Goal: Task Accomplishment & Management: Use online tool/utility

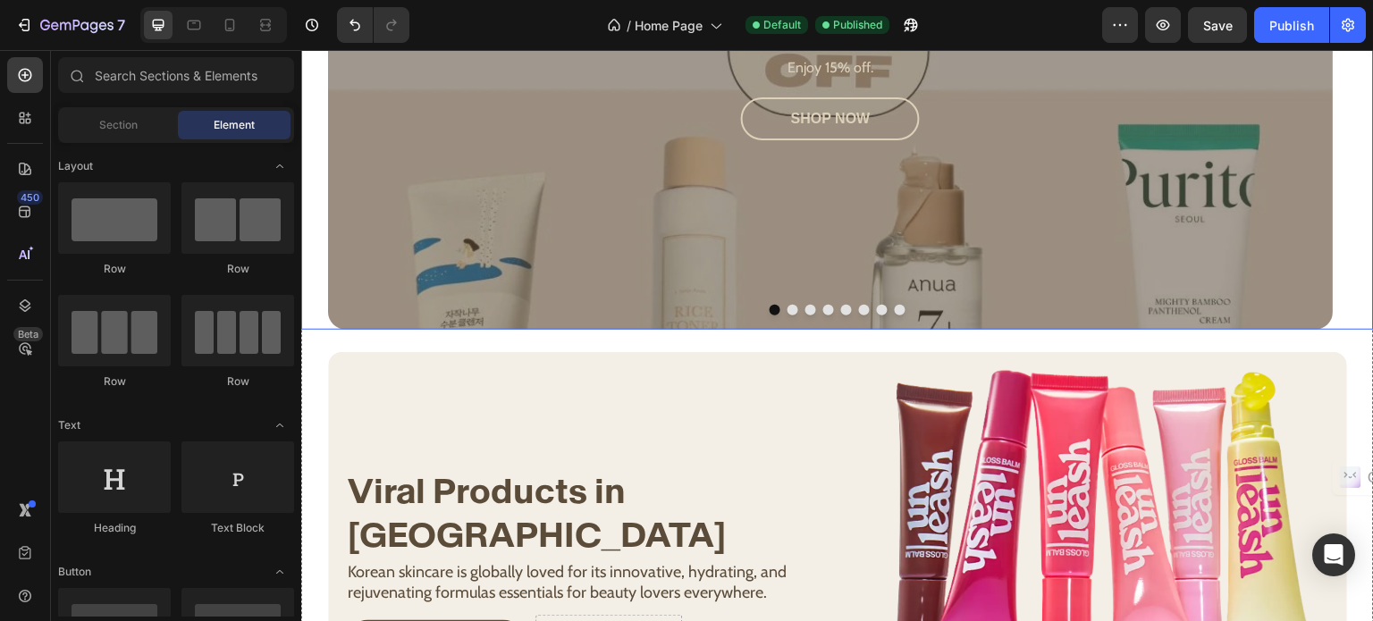
scroll to position [1072, 0]
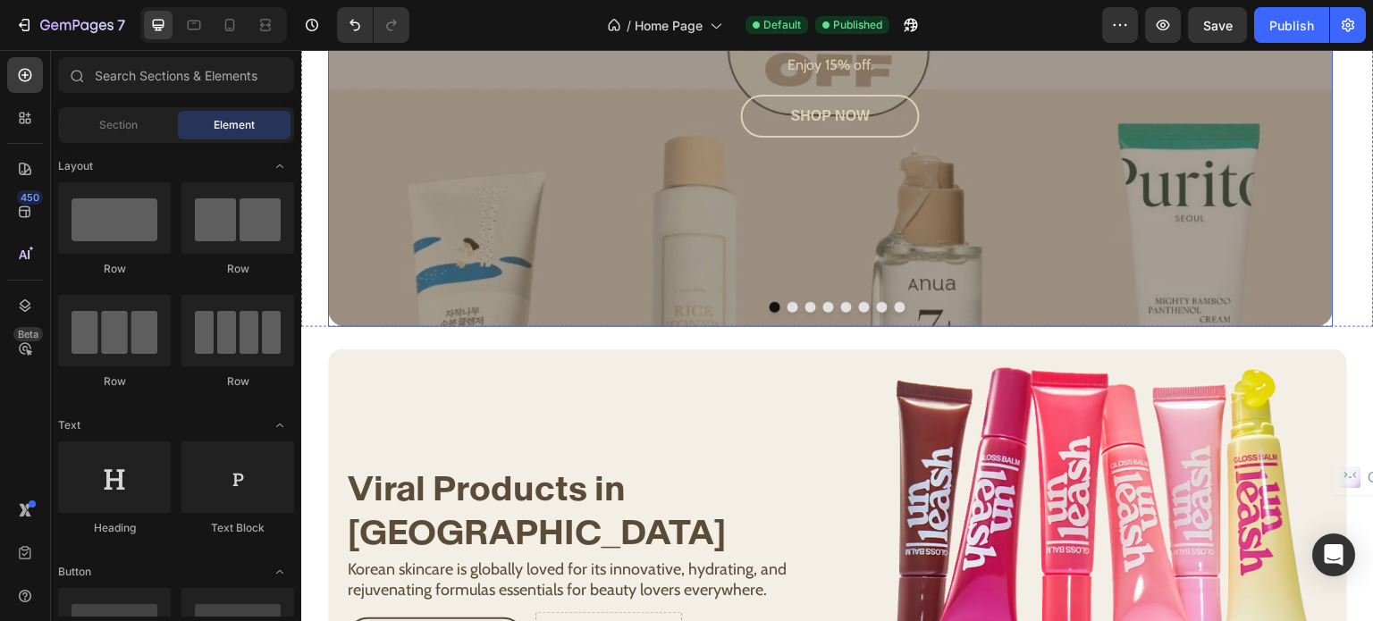
click at [390, 237] on div "Overlay" at bounding box center [830, 59] width 1005 height 536
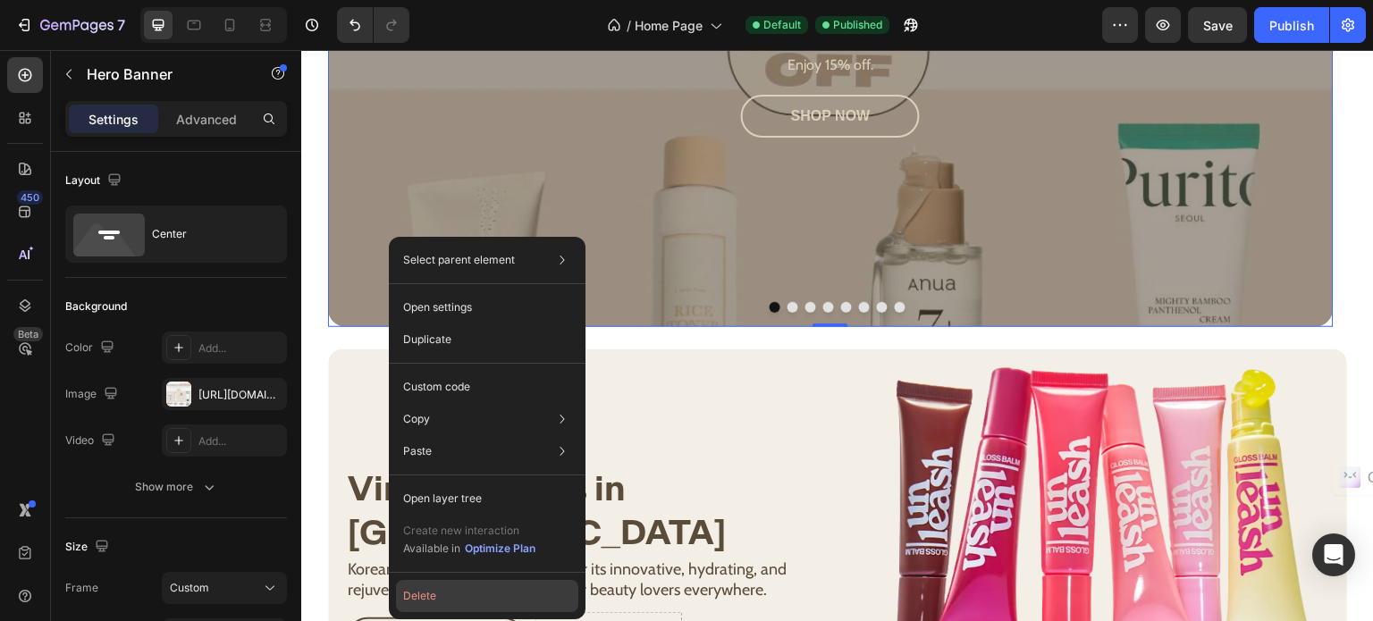
click at [442, 583] on button "Delete" at bounding box center [487, 596] width 182 height 32
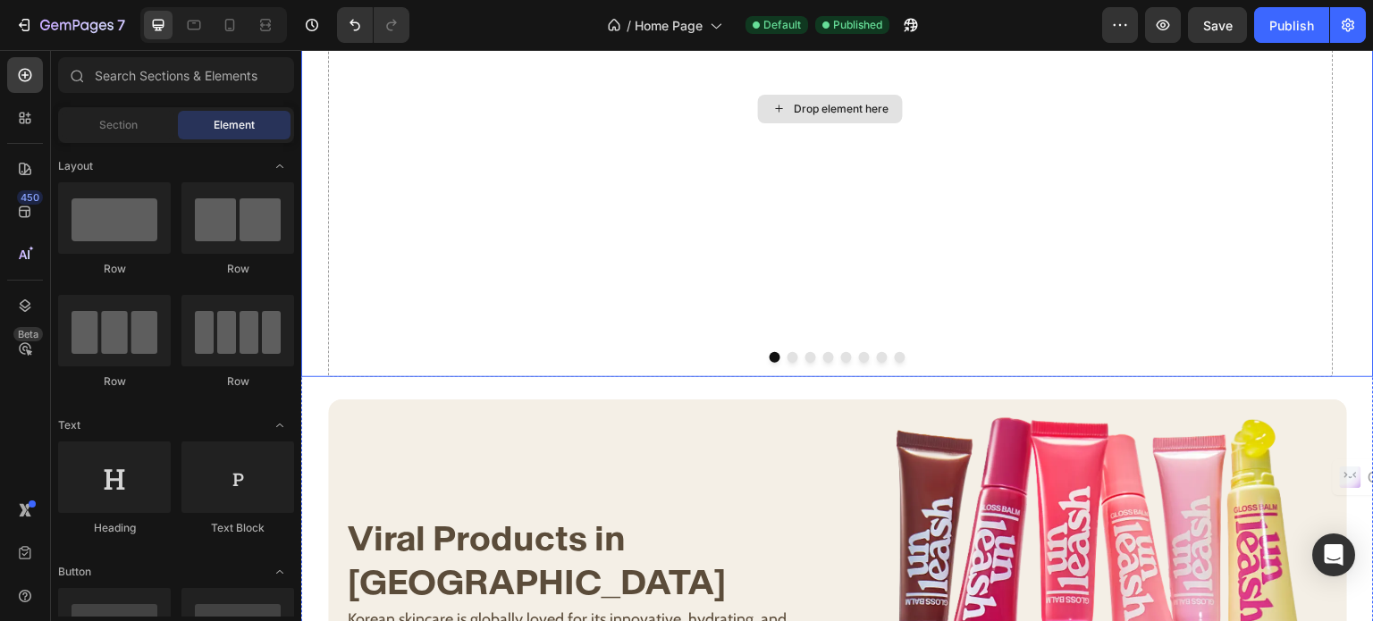
scroll to position [983, 0]
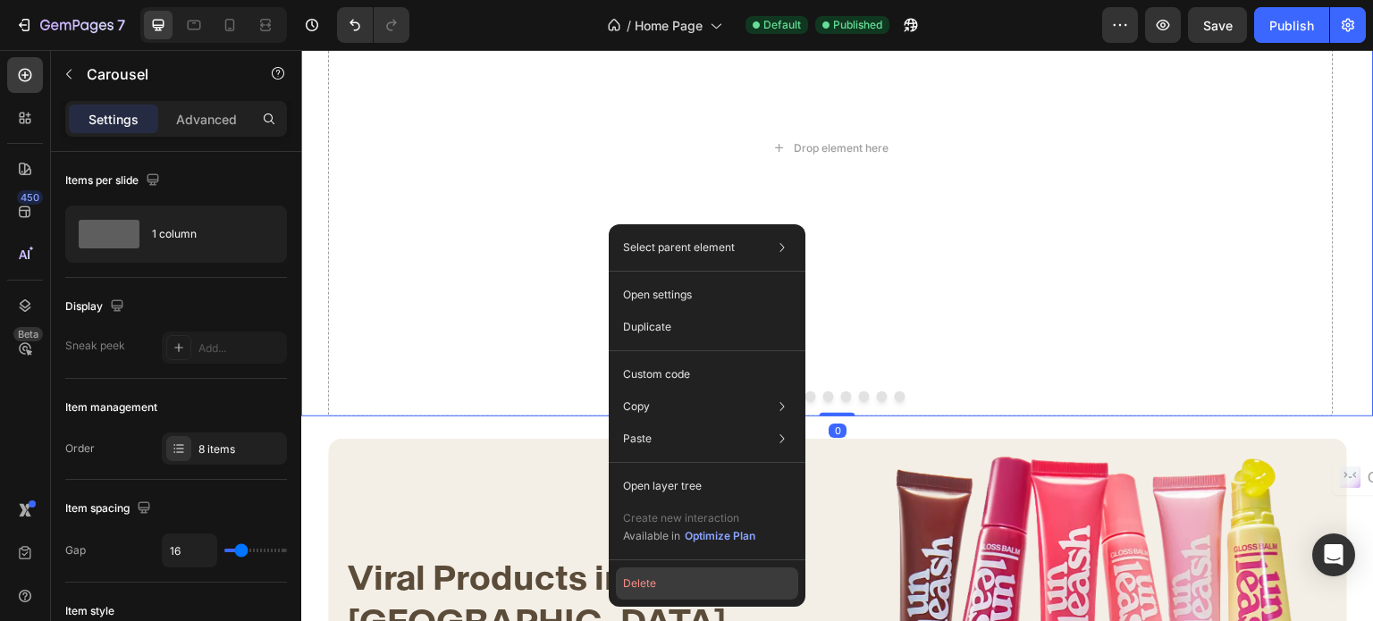
click at [649, 575] on button "Delete" at bounding box center [707, 583] width 182 height 32
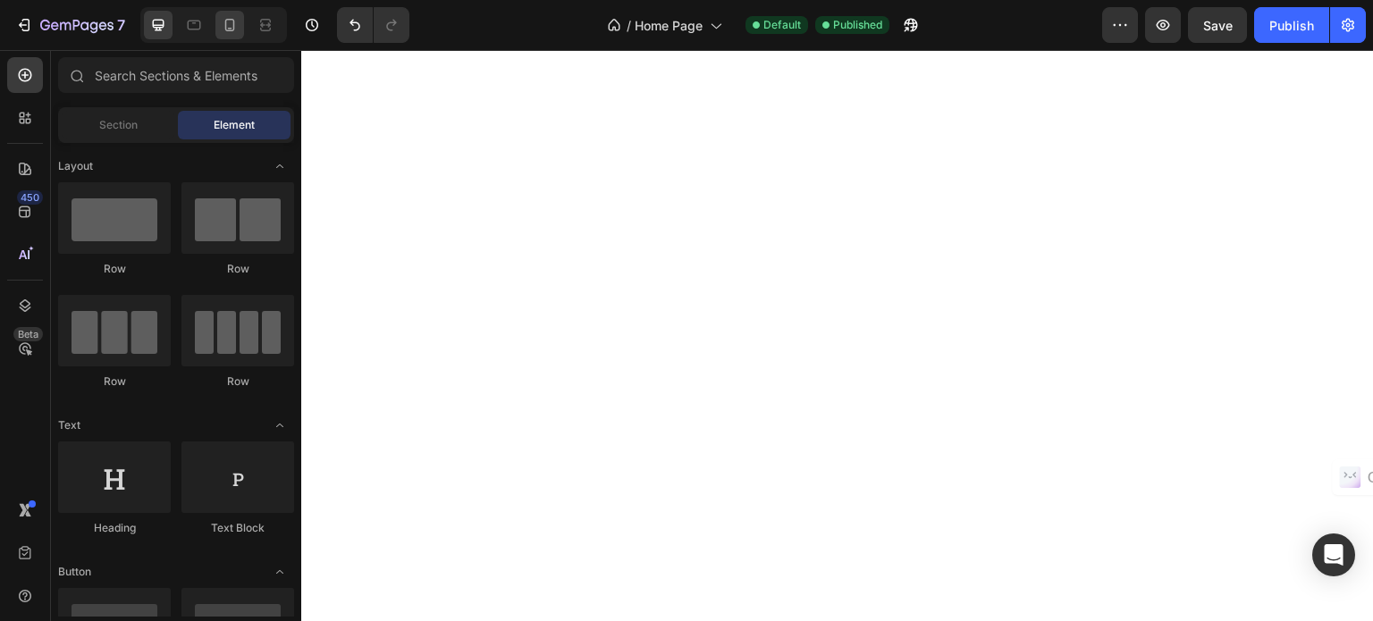
scroll to position [0, 0]
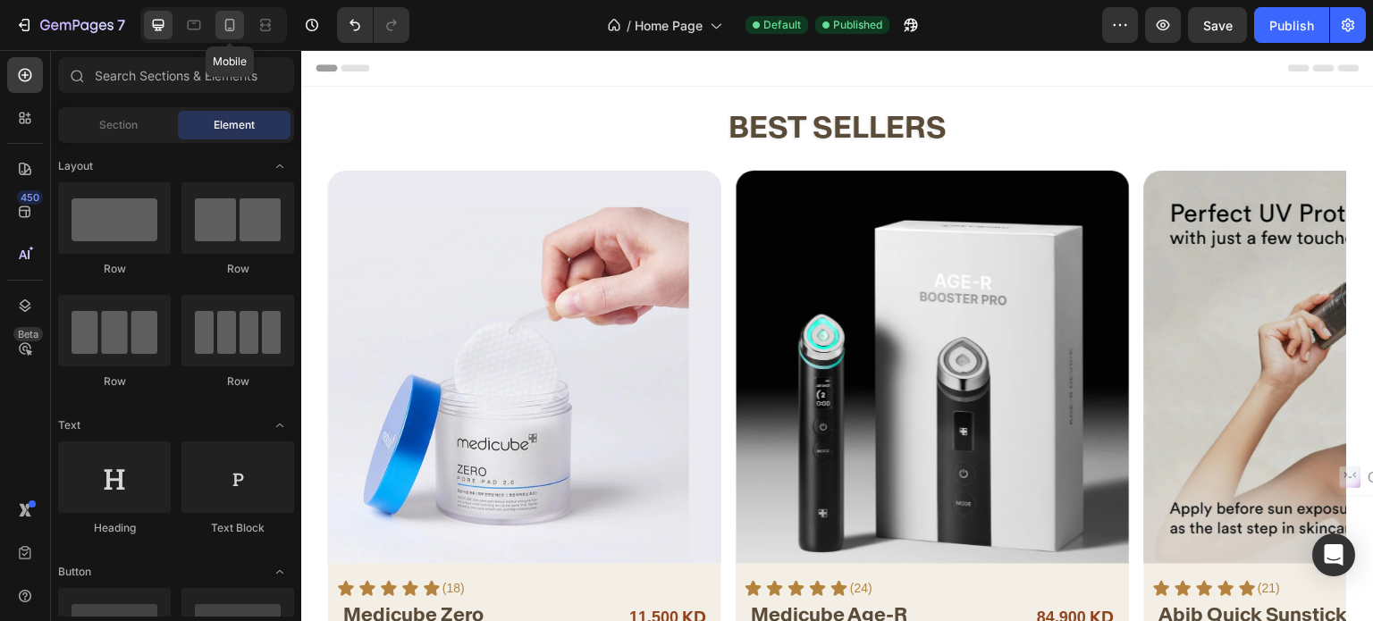
click at [225, 31] on icon at bounding box center [230, 25] width 18 height 18
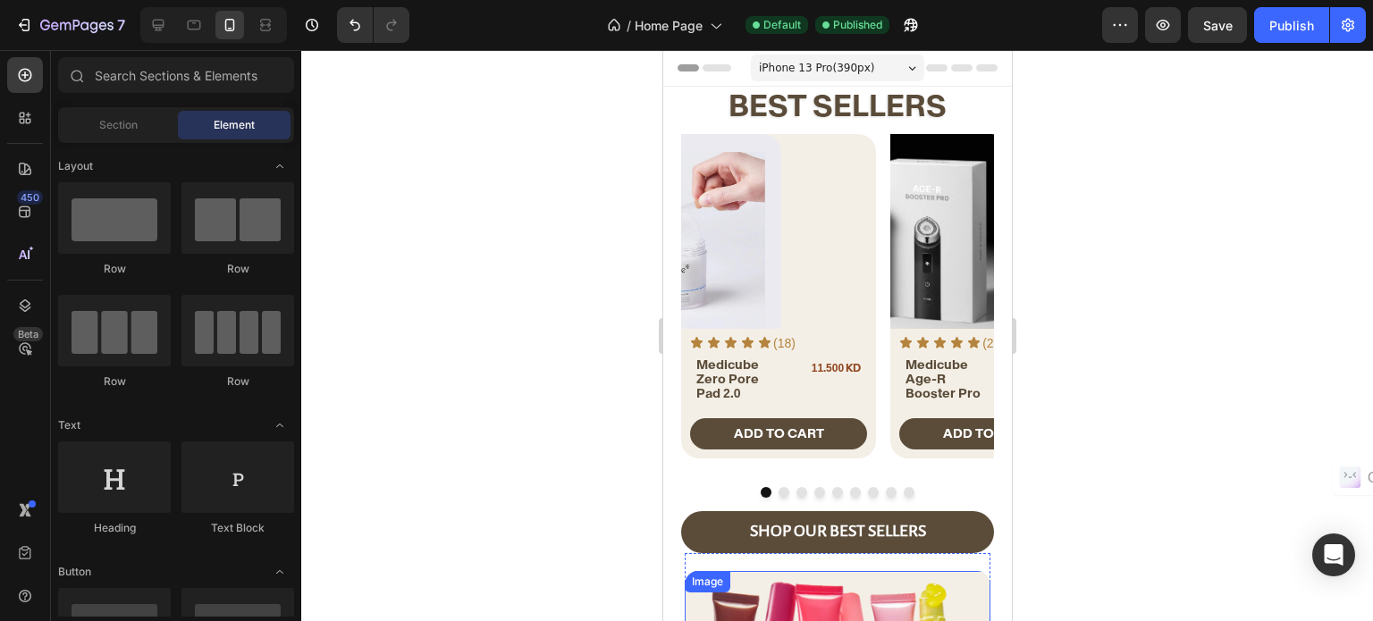
scroll to position [357, 0]
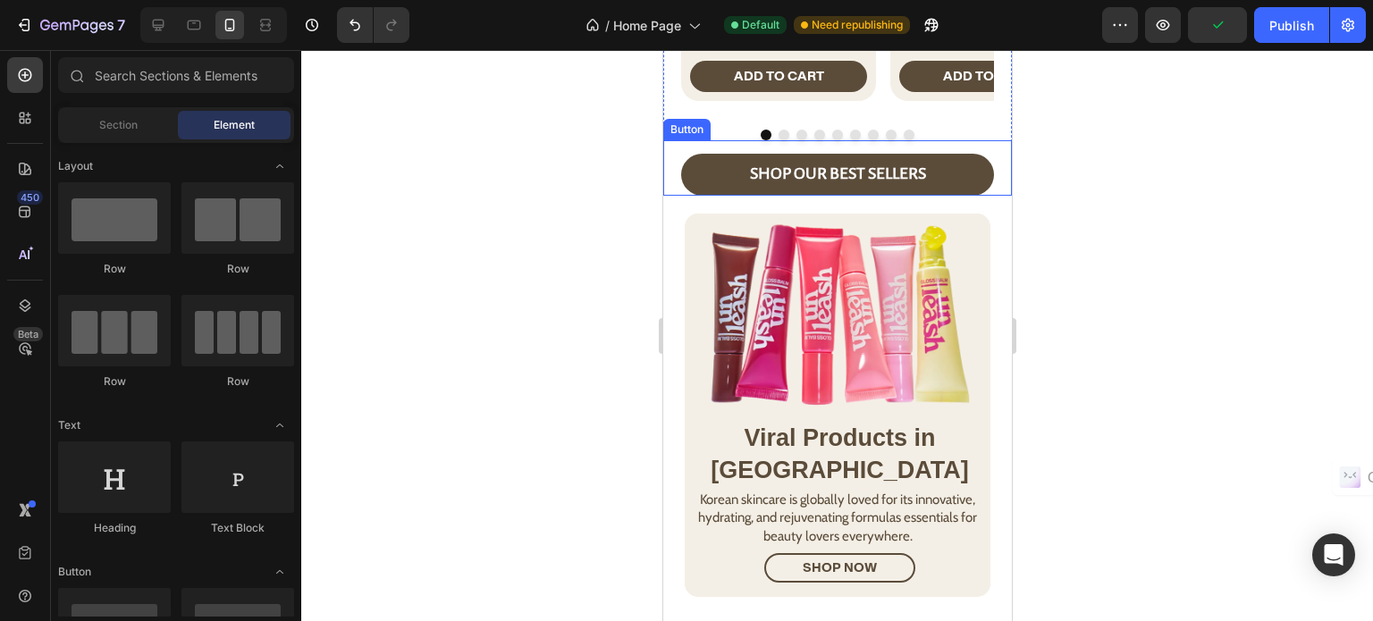
click at [669, 146] on div "SHOP OUR BEST SELLERS Button" at bounding box center [836, 167] width 349 height 55
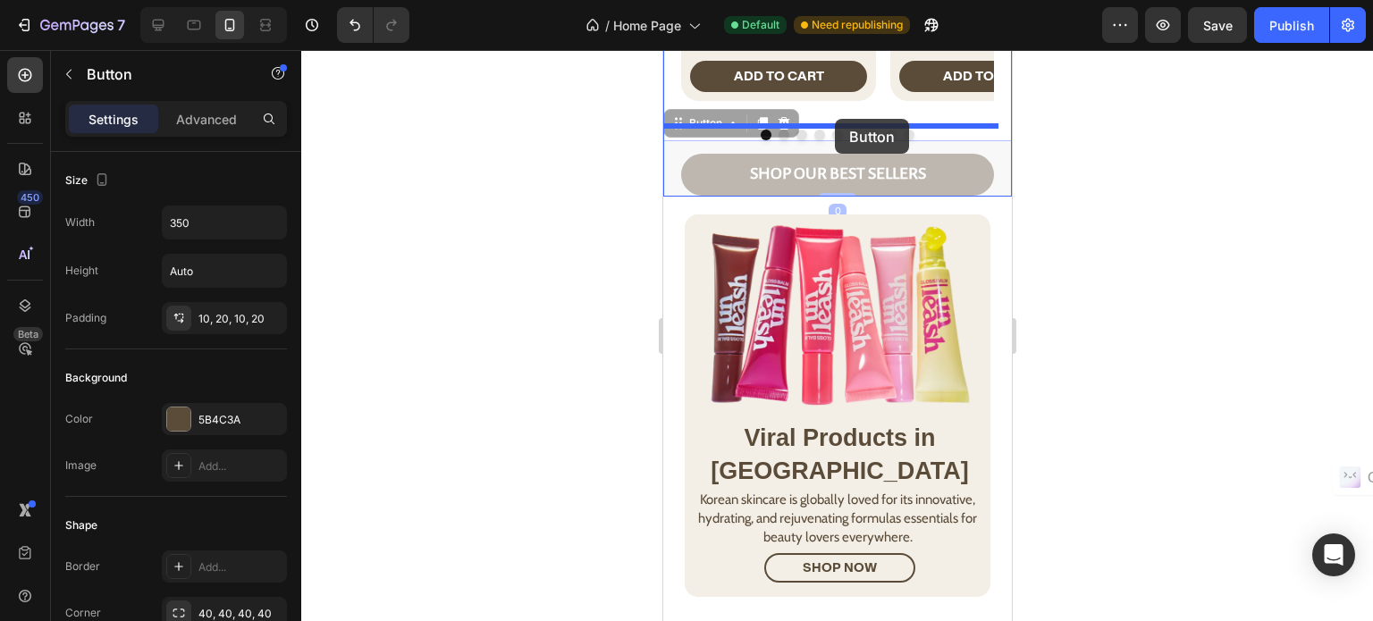
drag, startPoint x: 702, startPoint y: 139, endPoint x: 834, endPoint y: 119, distance: 133.7
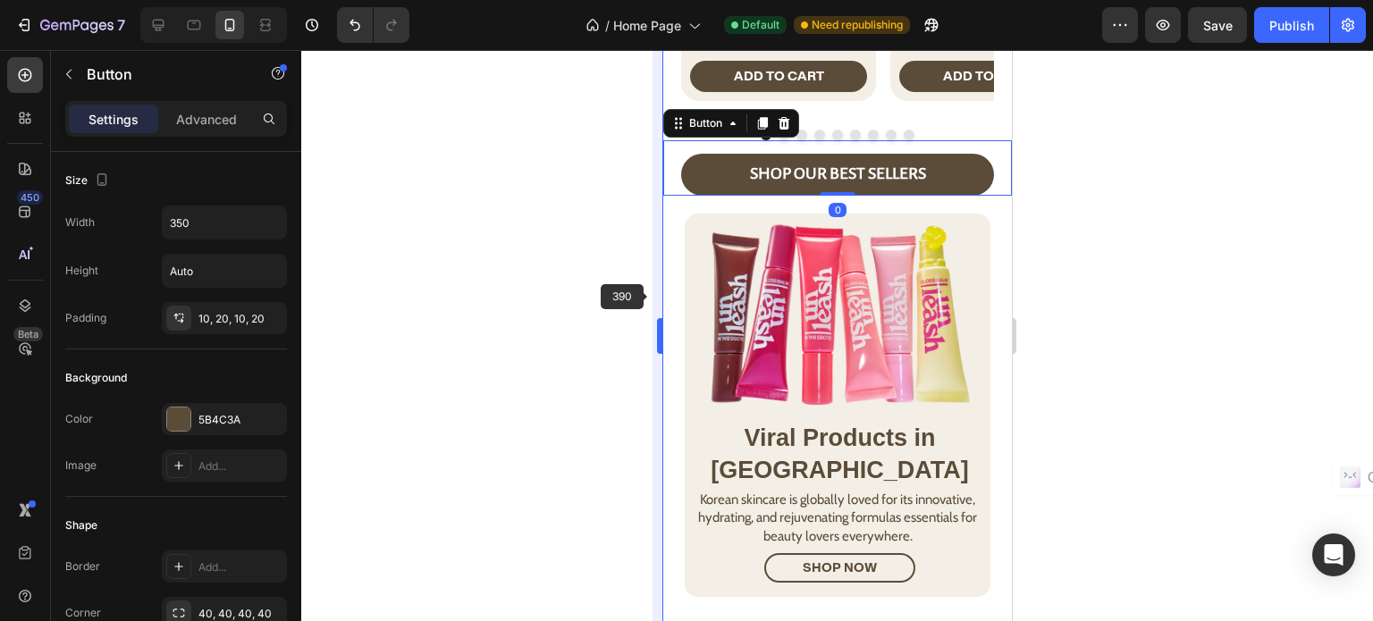
scroll to position [351, 0]
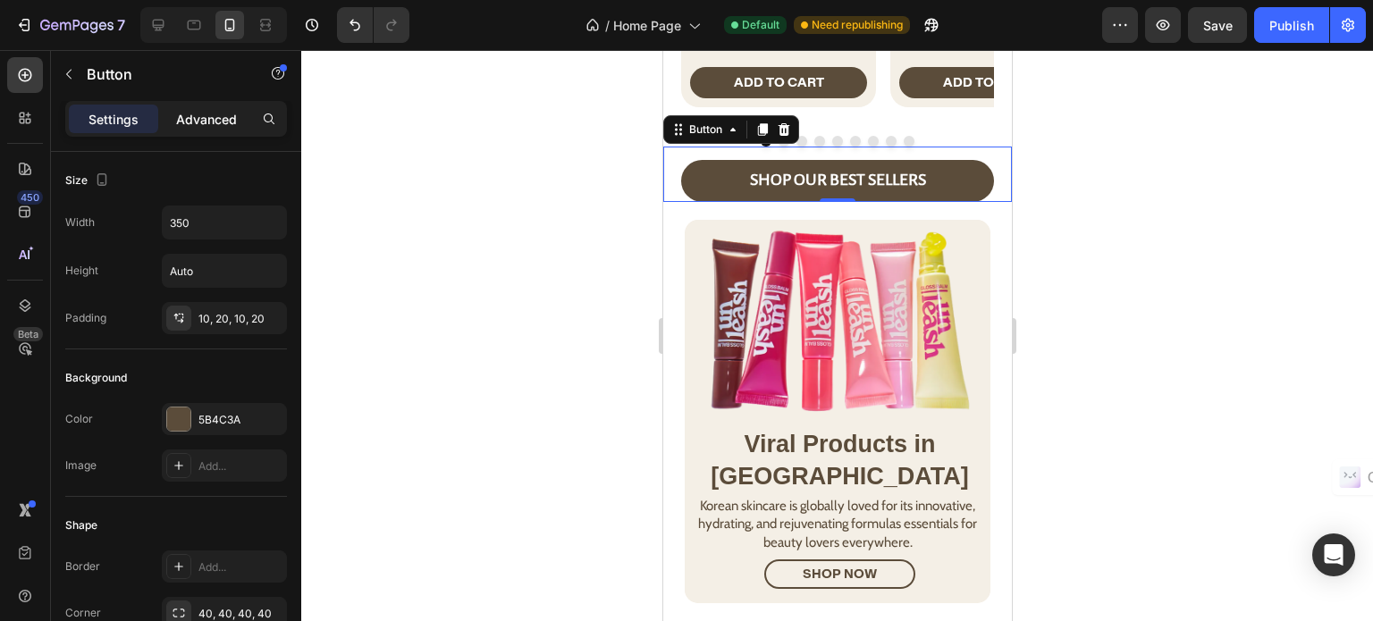
click at [215, 116] on p "Advanced" at bounding box center [206, 119] width 61 height 19
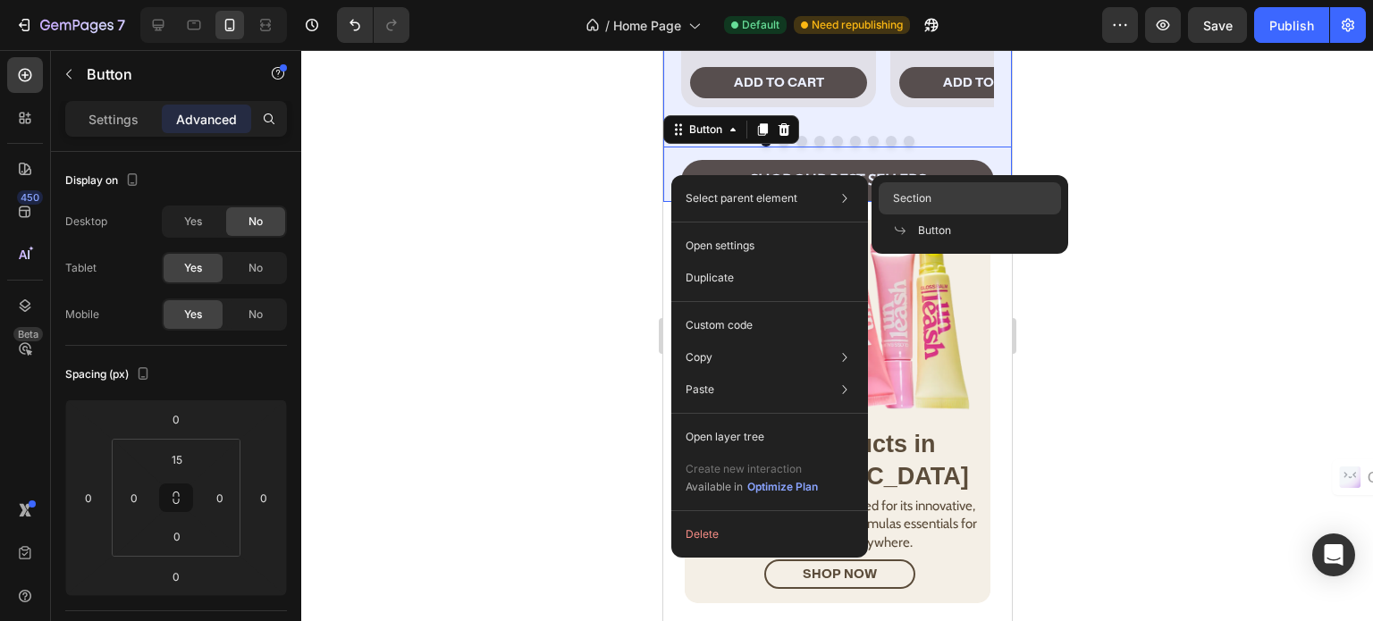
click at [943, 214] on div "Section" at bounding box center [969, 230] width 182 height 32
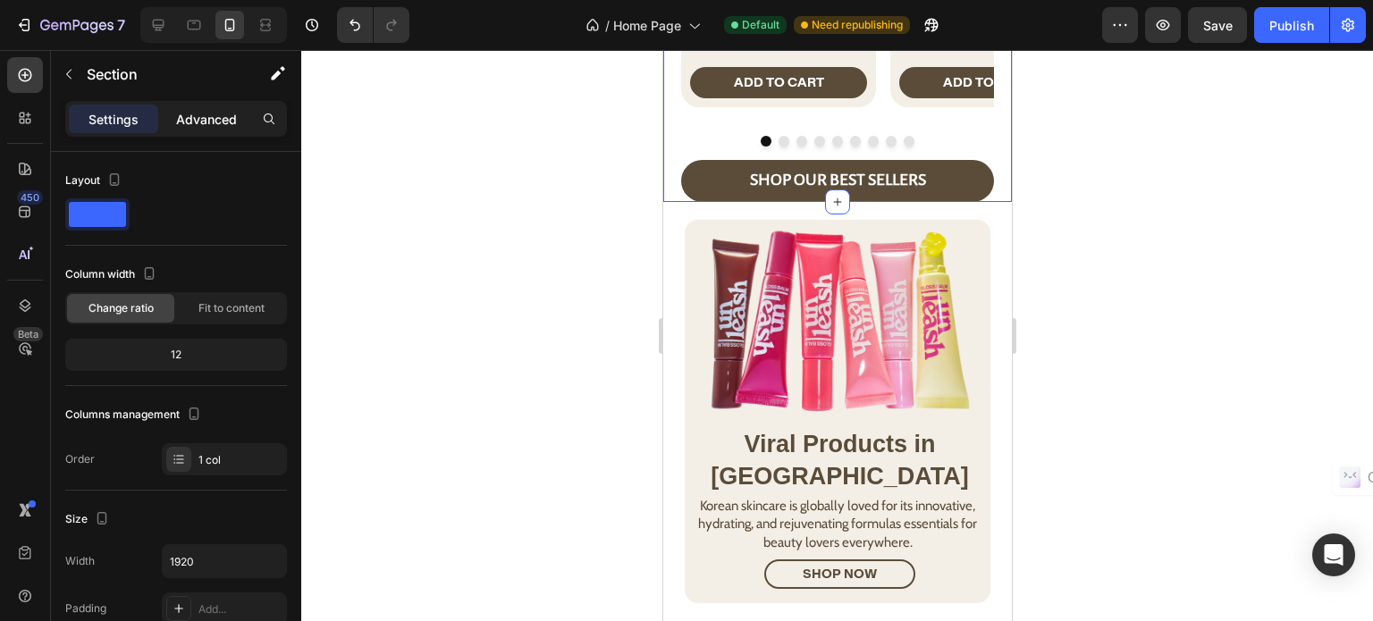
click at [213, 126] on p "Advanced" at bounding box center [206, 119] width 61 height 19
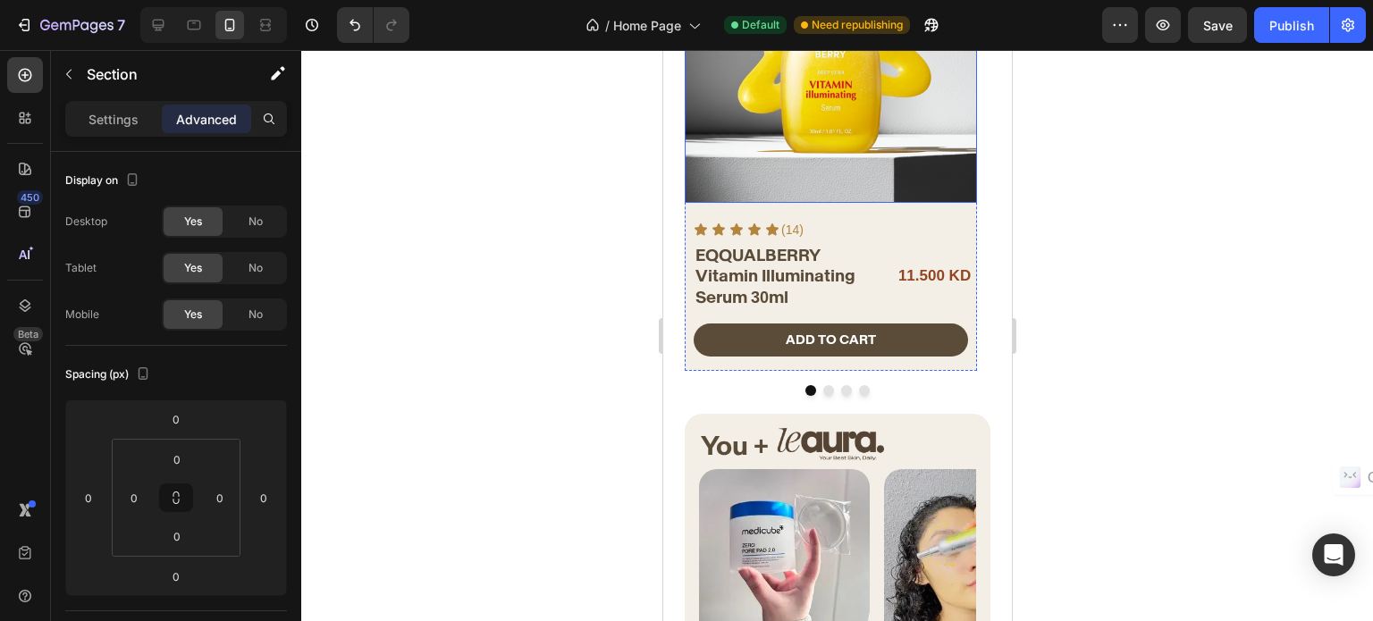
scroll to position [262, 0]
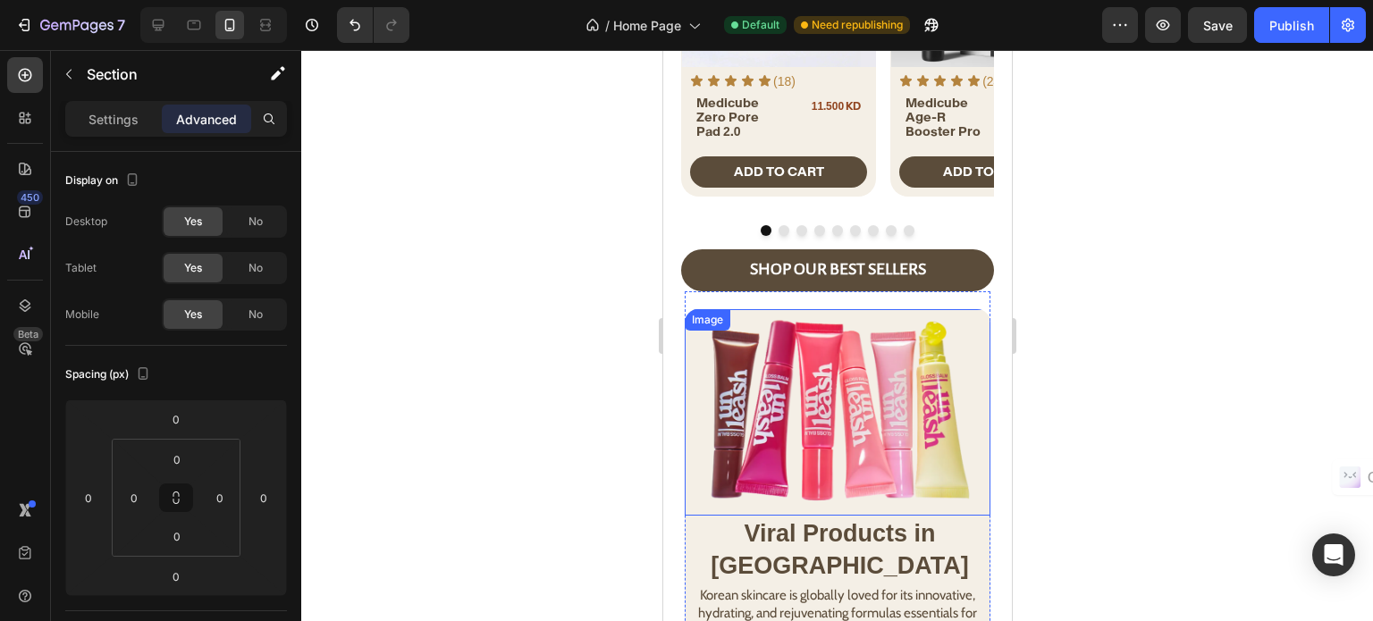
click at [677, 97] on div "Product Images Icon Icon Icon Icon Icon Icon List (18) Text Block Row Medicube …" at bounding box center [836, 54] width 349 height 364
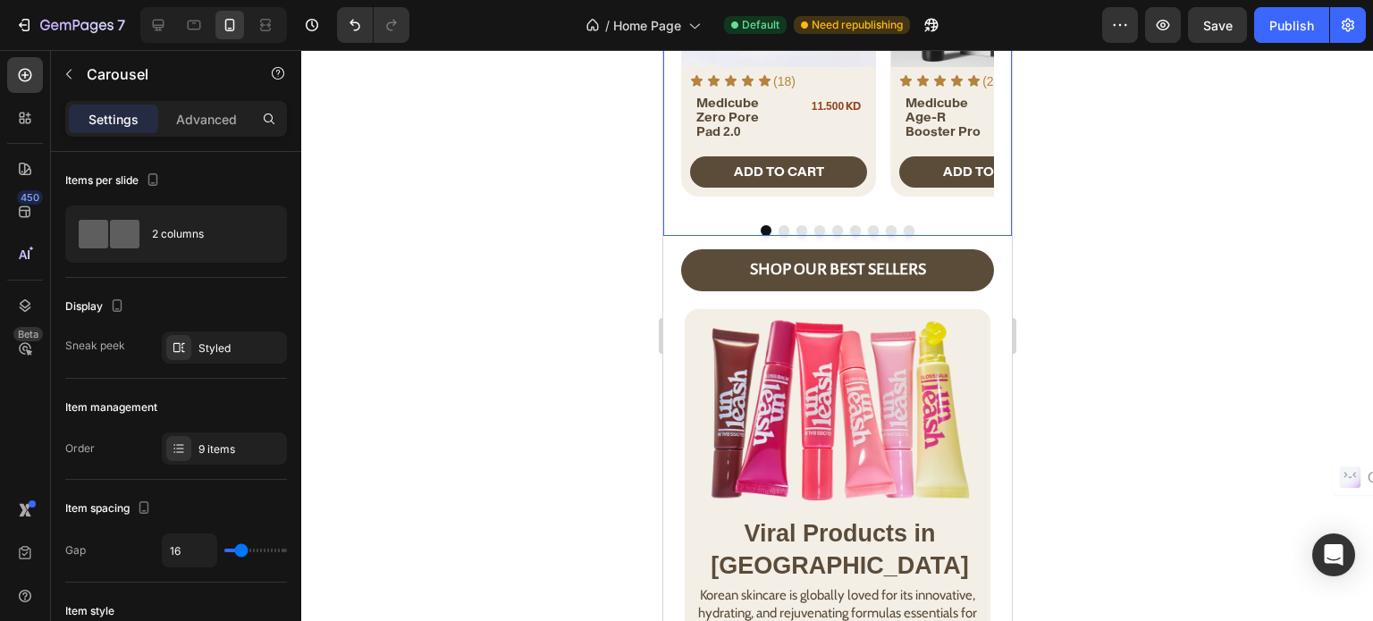
scroll to position [351, 0]
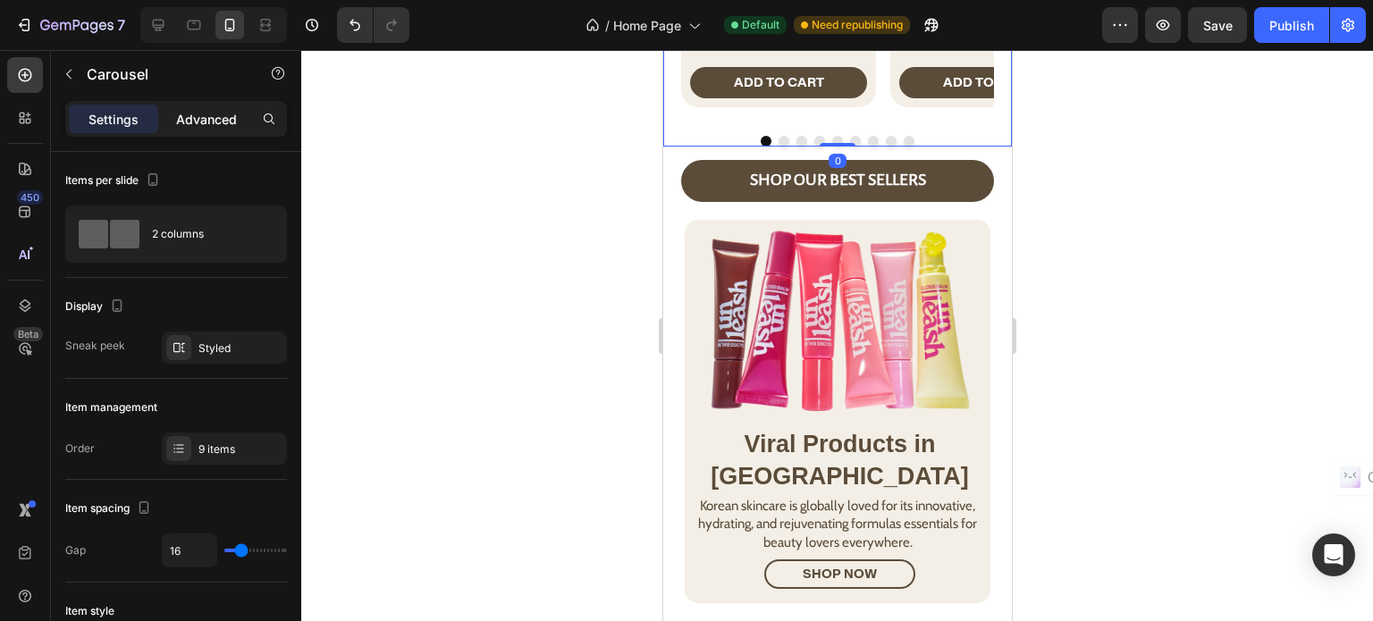
click at [203, 128] on p "Advanced" at bounding box center [206, 119] width 61 height 19
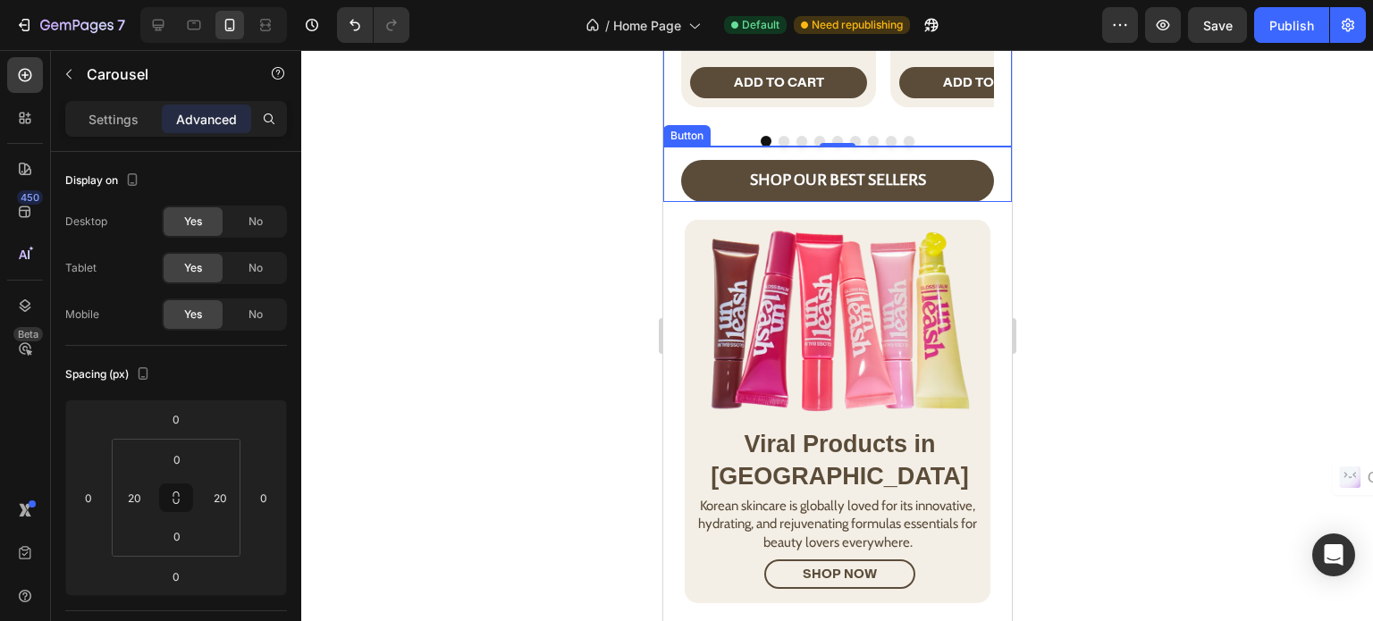
click at [671, 184] on div "SHOP OUR BEST SELLERS Button" at bounding box center [836, 174] width 349 height 55
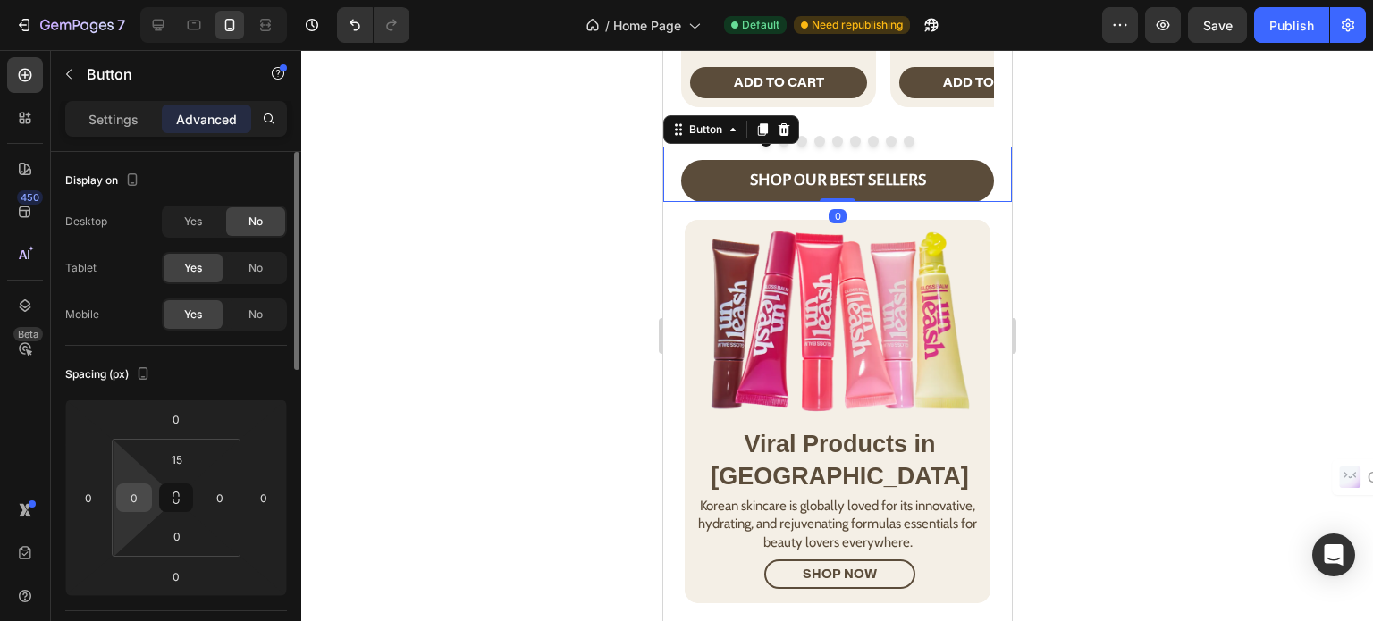
click at [118, 500] on div "0" at bounding box center [134, 497] width 36 height 29
click at [131, 497] on input "0" at bounding box center [134, 497] width 27 height 27
type input "20"
click at [222, 492] on input "0" at bounding box center [219, 497] width 27 height 27
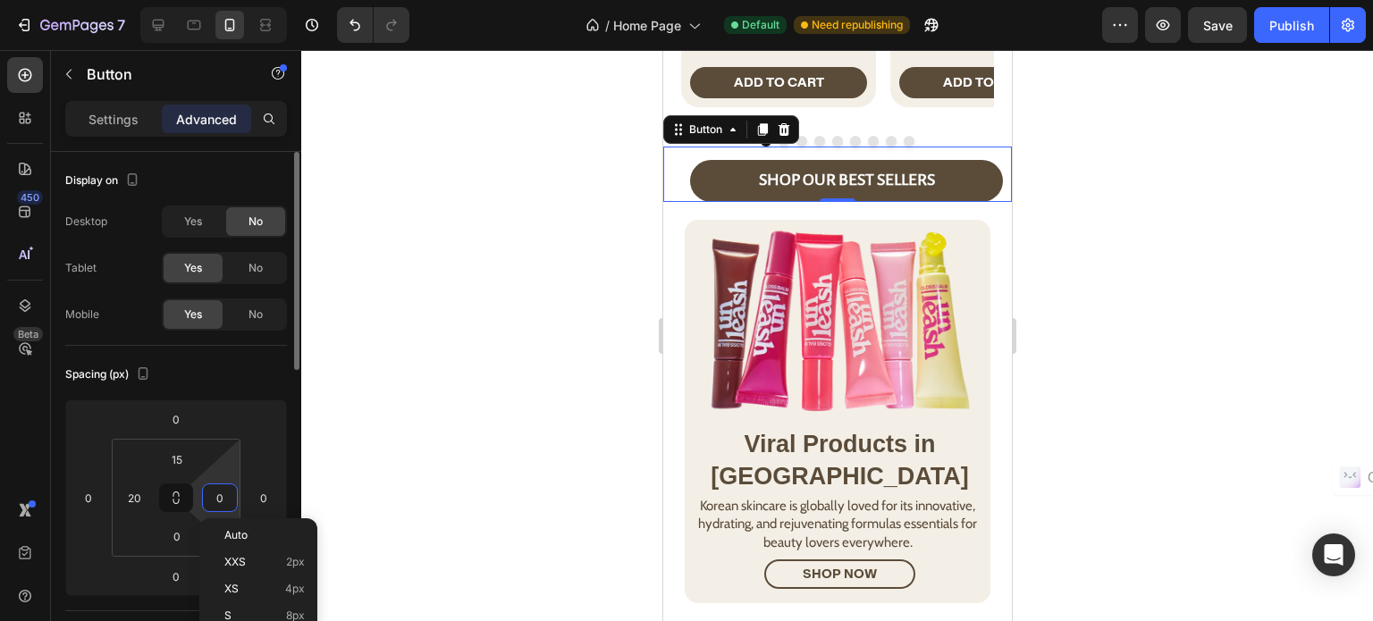
paste input "2"
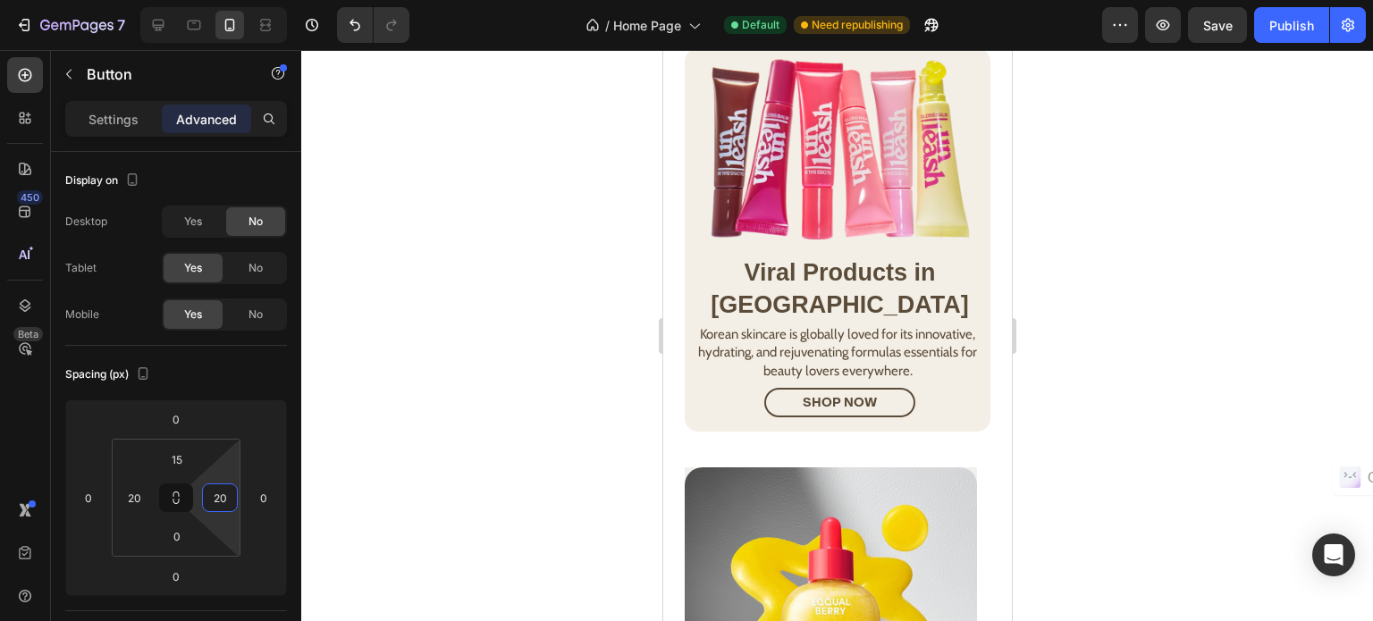
scroll to position [376, 0]
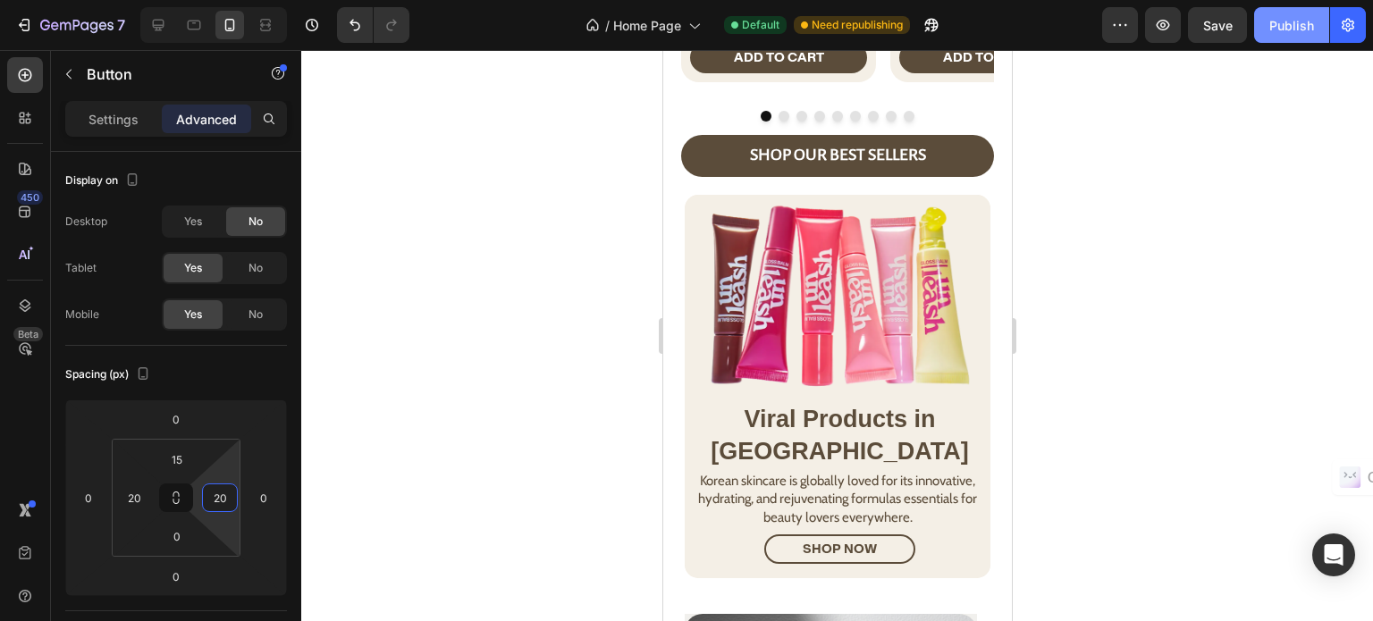
type input "20"
click at [1287, 21] on div "Publish" at bounding box center [1291, 25] width 45 height 19
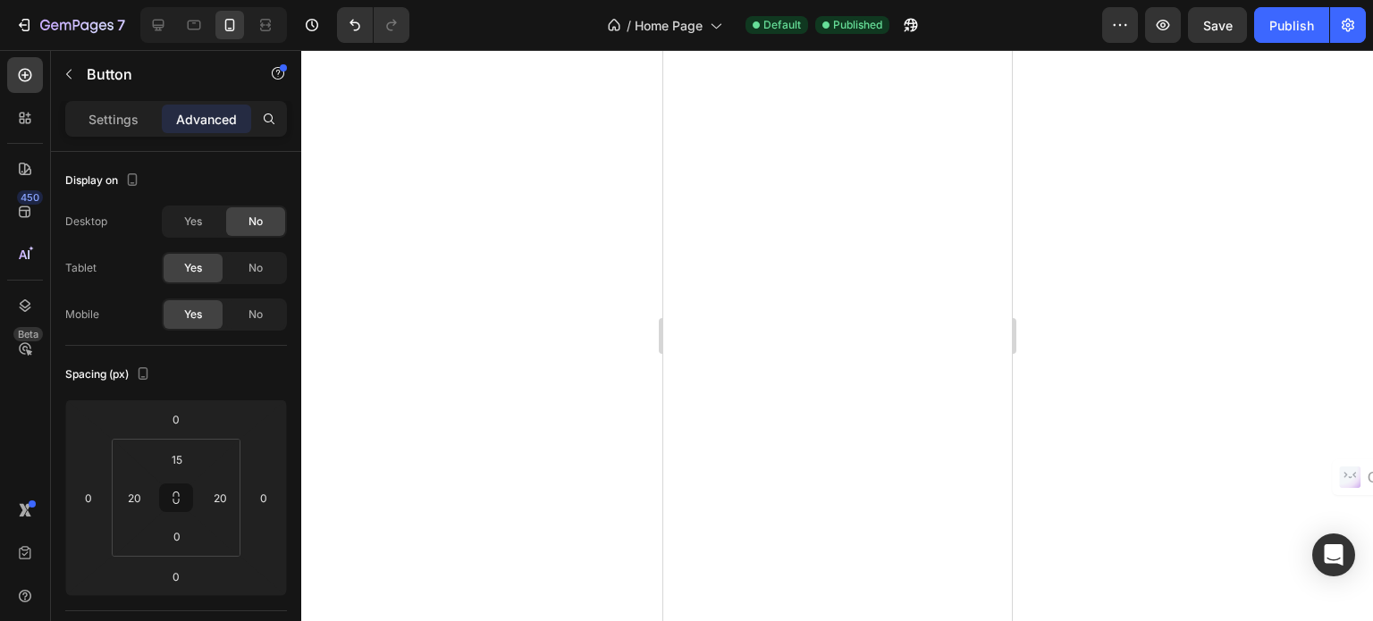
scroll to position [2145, 0]
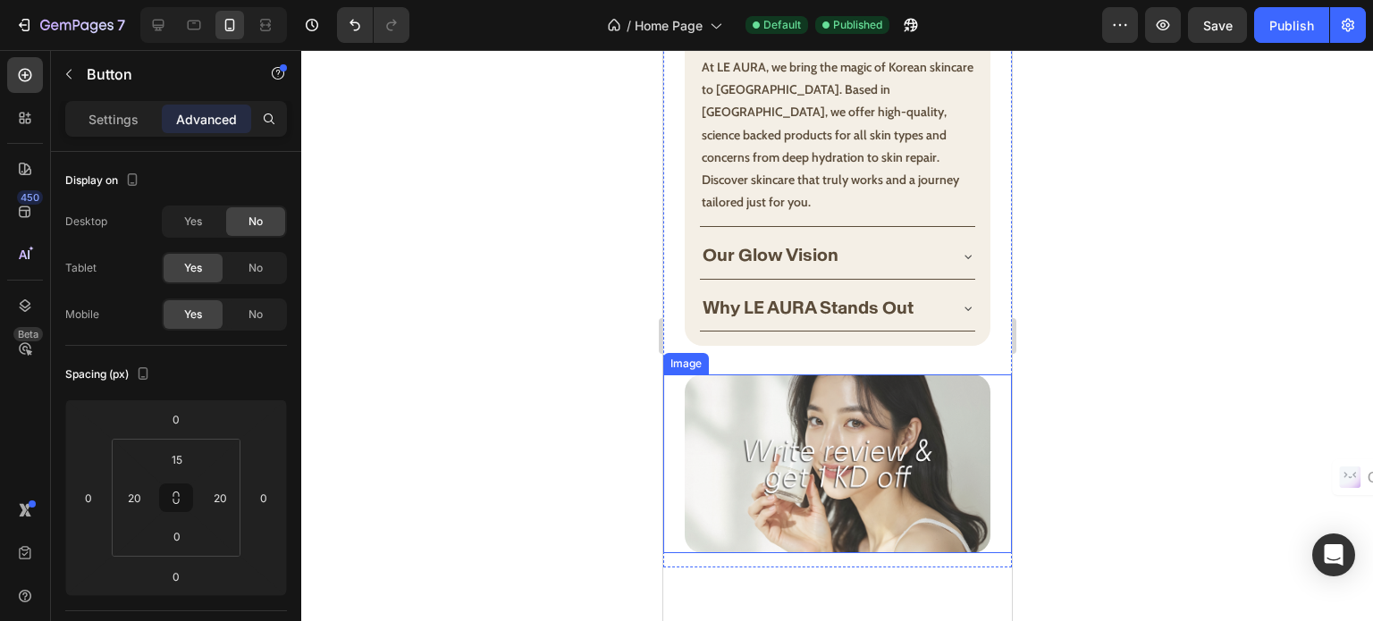
click at [785, 398] on img at bounding box center [837, 463] width 306 height 179
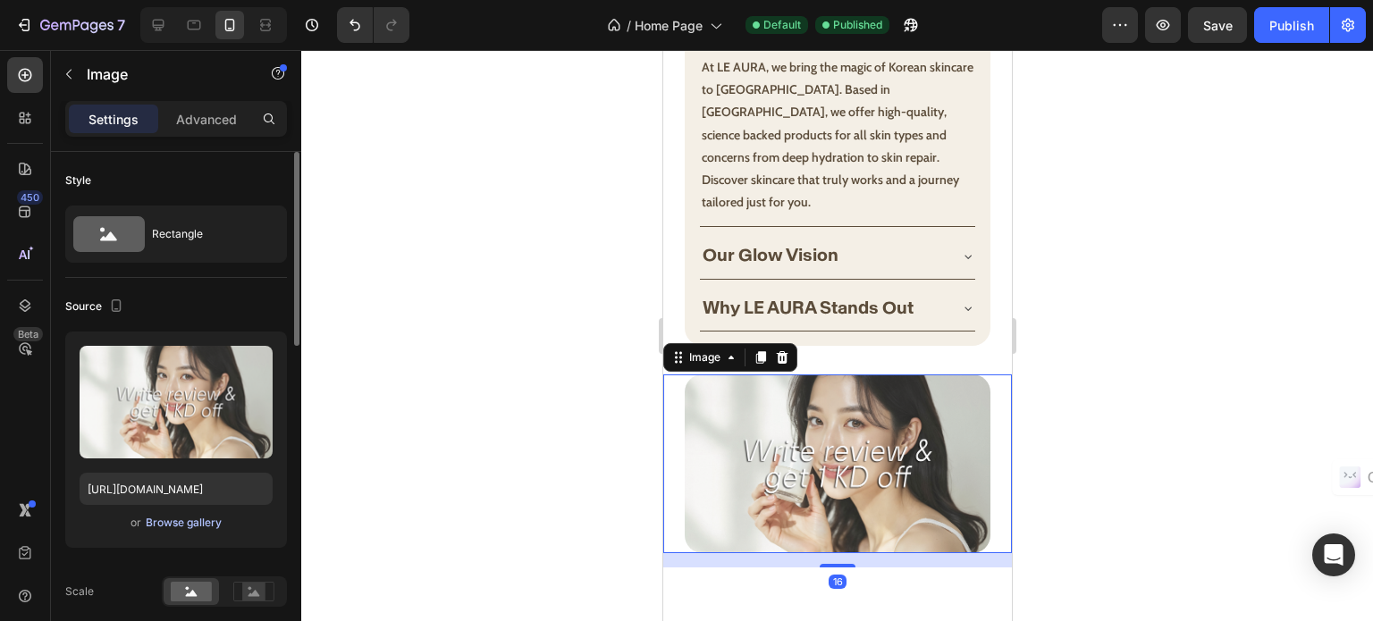
click at [172, 521] on div "Browse gallery" at bounding box center [184, 523] width 76 height 16
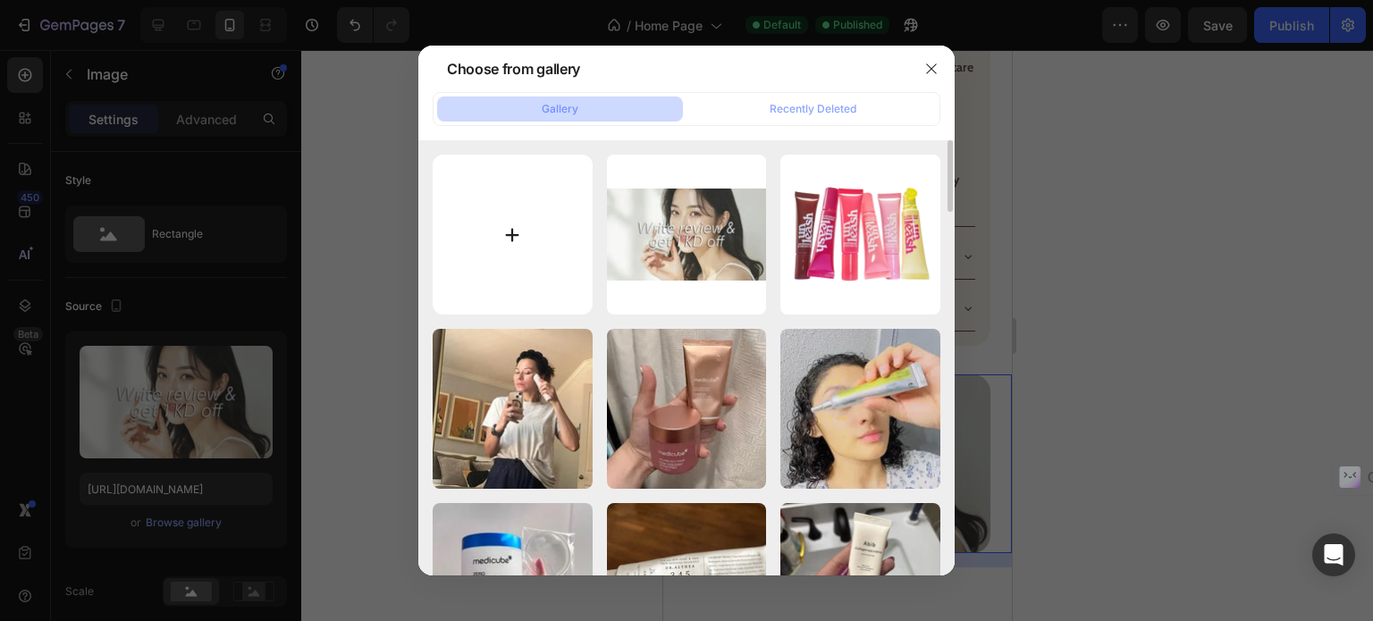
scroll to position [0, 0]
click at [502, 214] on input "file" at bounding box center [513, 235] width 160 height 160
type input "C:\fakepath\writte3.png"
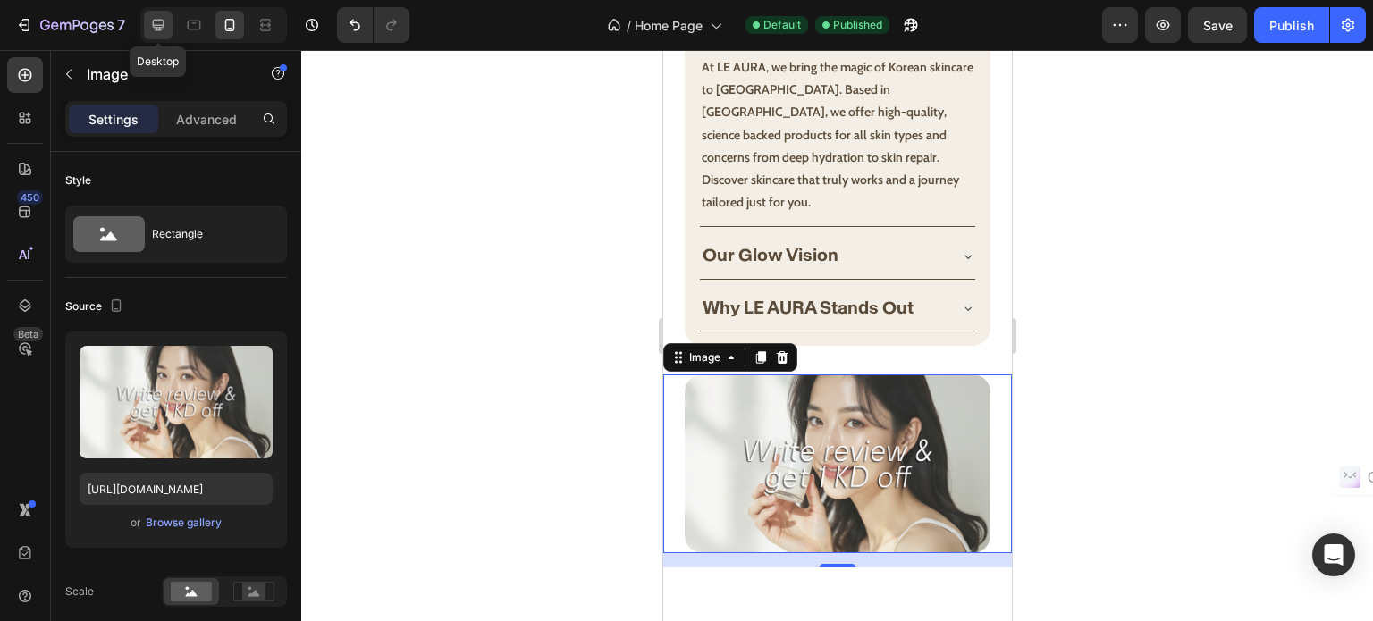
click at [161, 25] on icon at bounding box center [159, 26] width 12 height 12
type input "100"
type input "[URL][DOMAIN_NAME]"
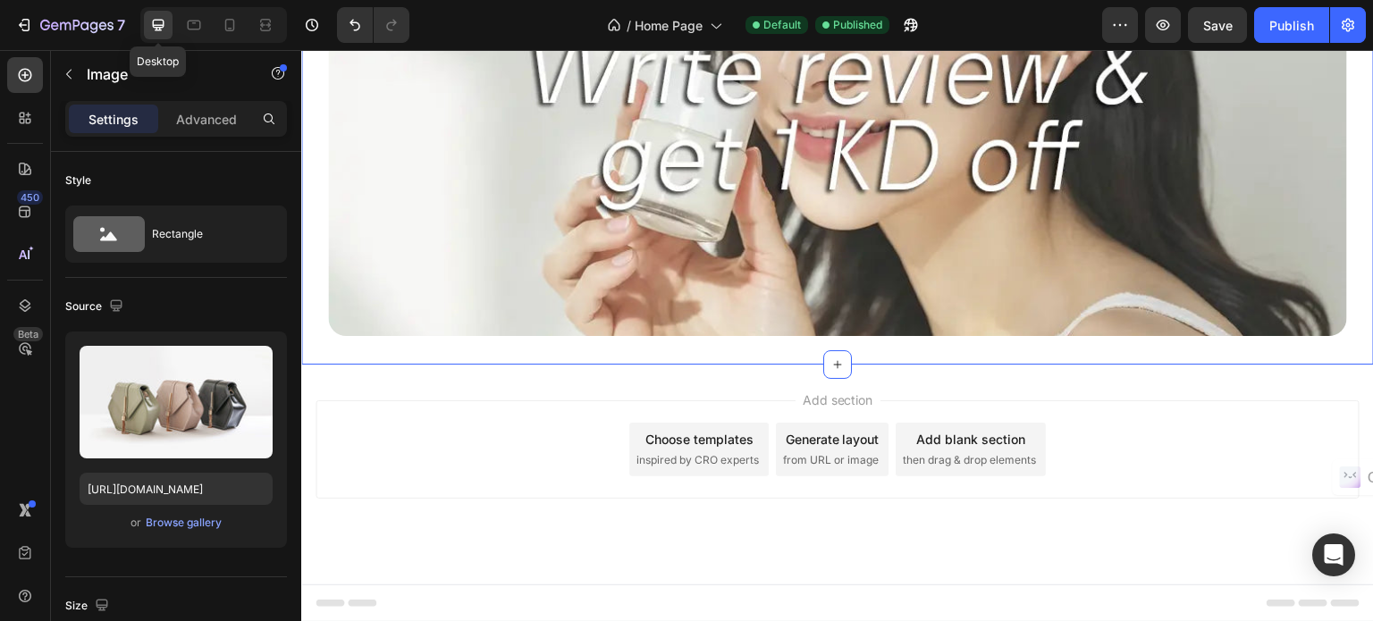
click at [818, 378] on div "Add section Choose templates inspired by CRO experts Generate layout from URL o…" at bounding box center [837, 475] width 1072 height 220
click at [684, 257] on img at bounding box center [837, 112] width 1019 height 447
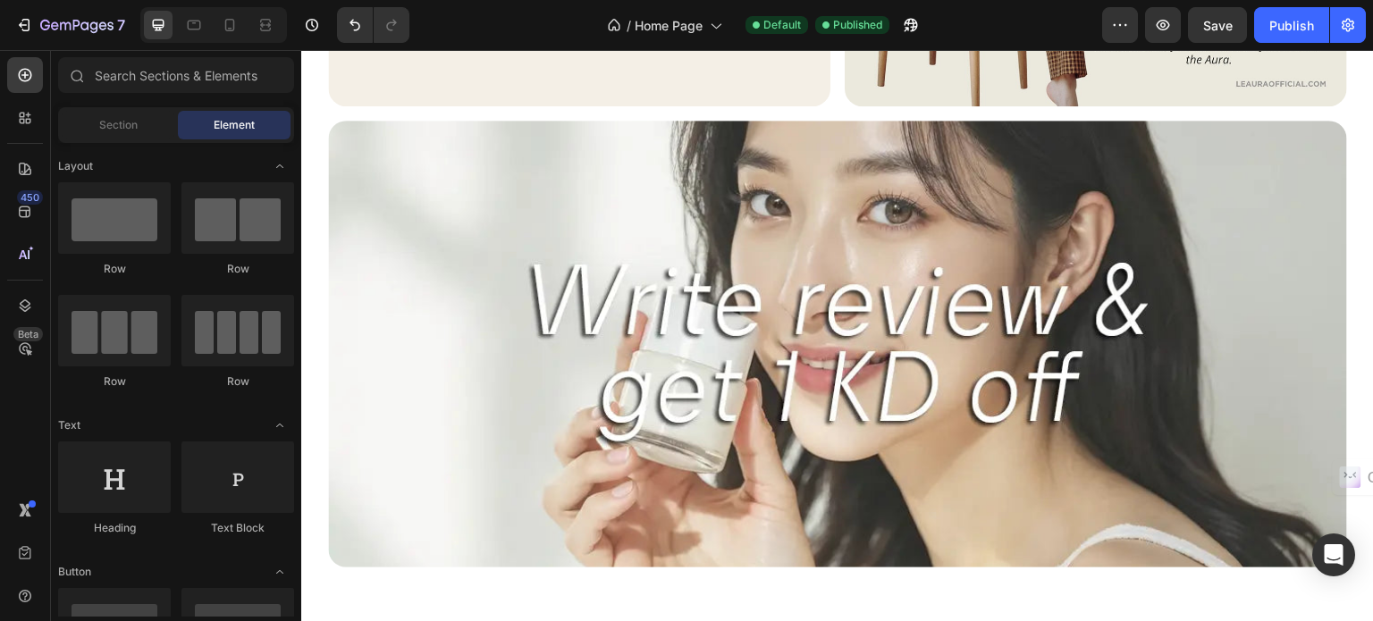
scroll to position [1783, 0]
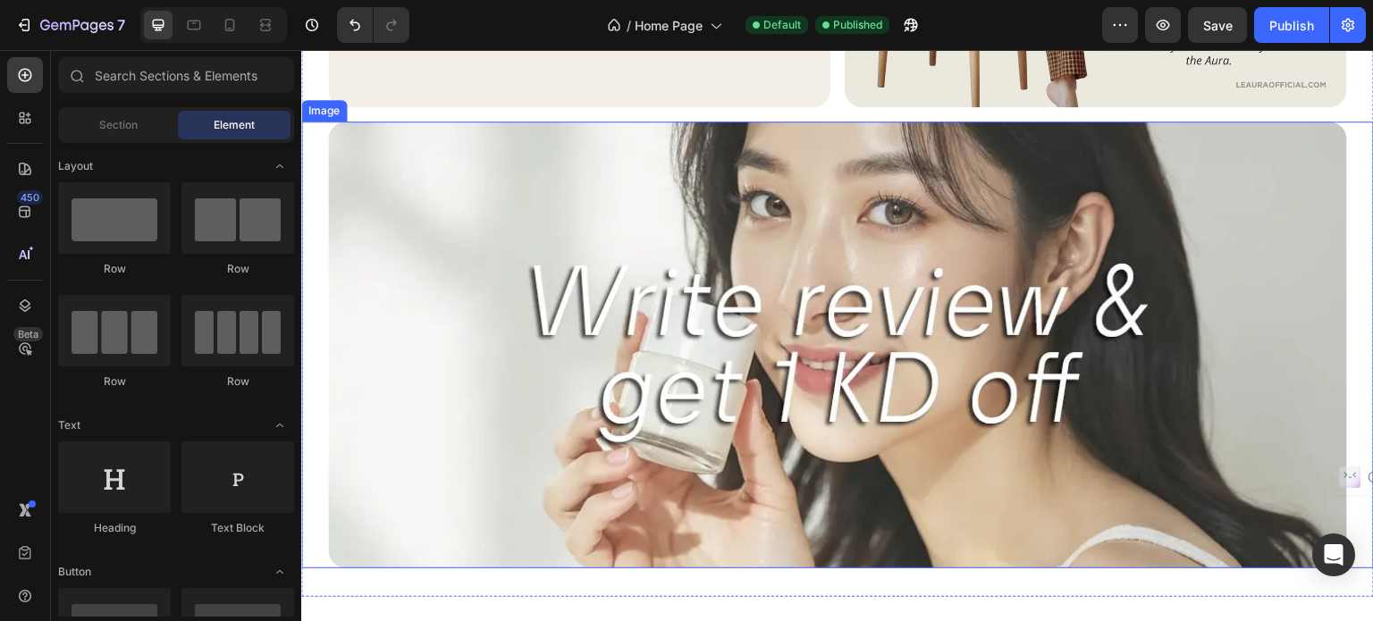
click at [566, 381] on img at bounding box center [837, 345] width 1019 height 447
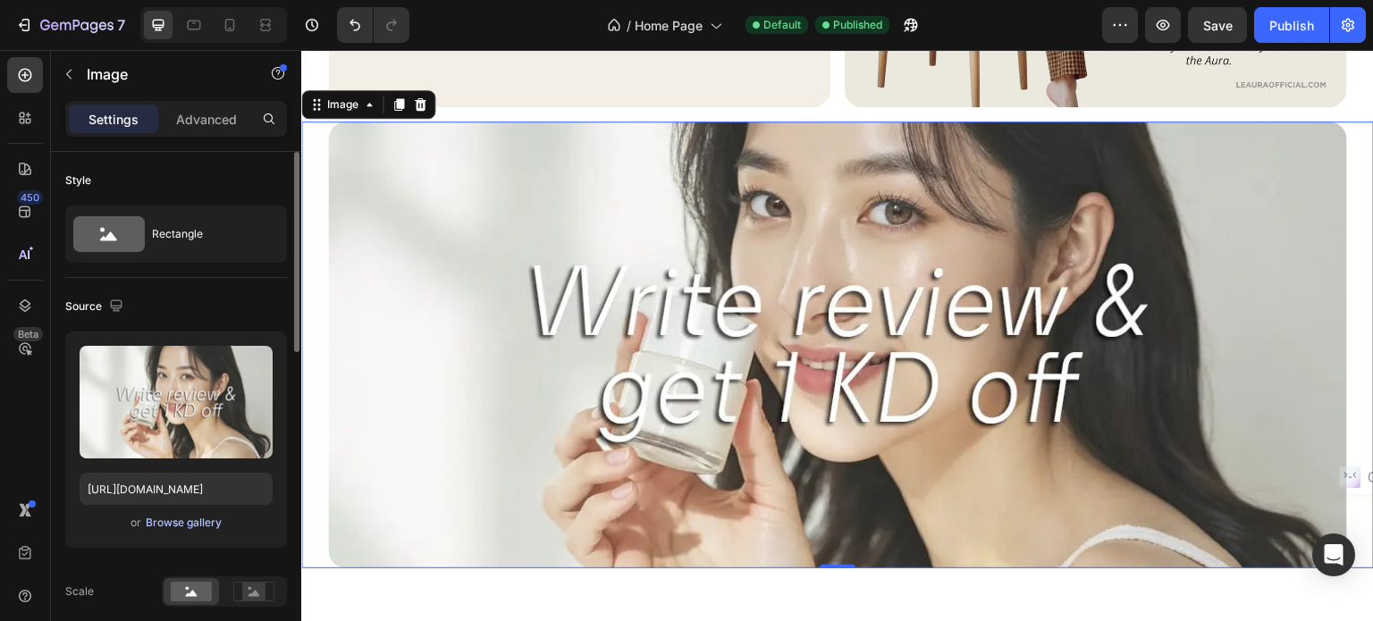
click at [169, 523] on div "Browse gallery" at bounding box center [184, 523] width 76 height 16
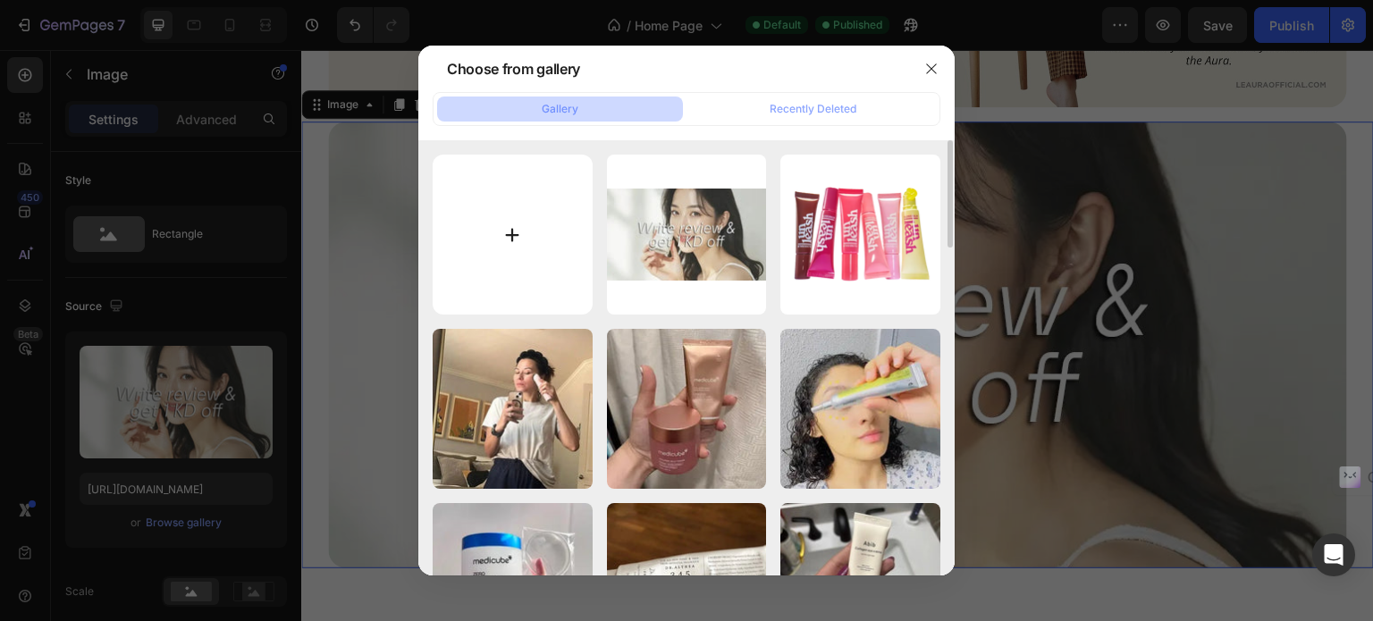
click at [504, 236] on input "file" at bounding box center [513, 235] width 160 height 160
type input "C:\fakepath\writte3.png"
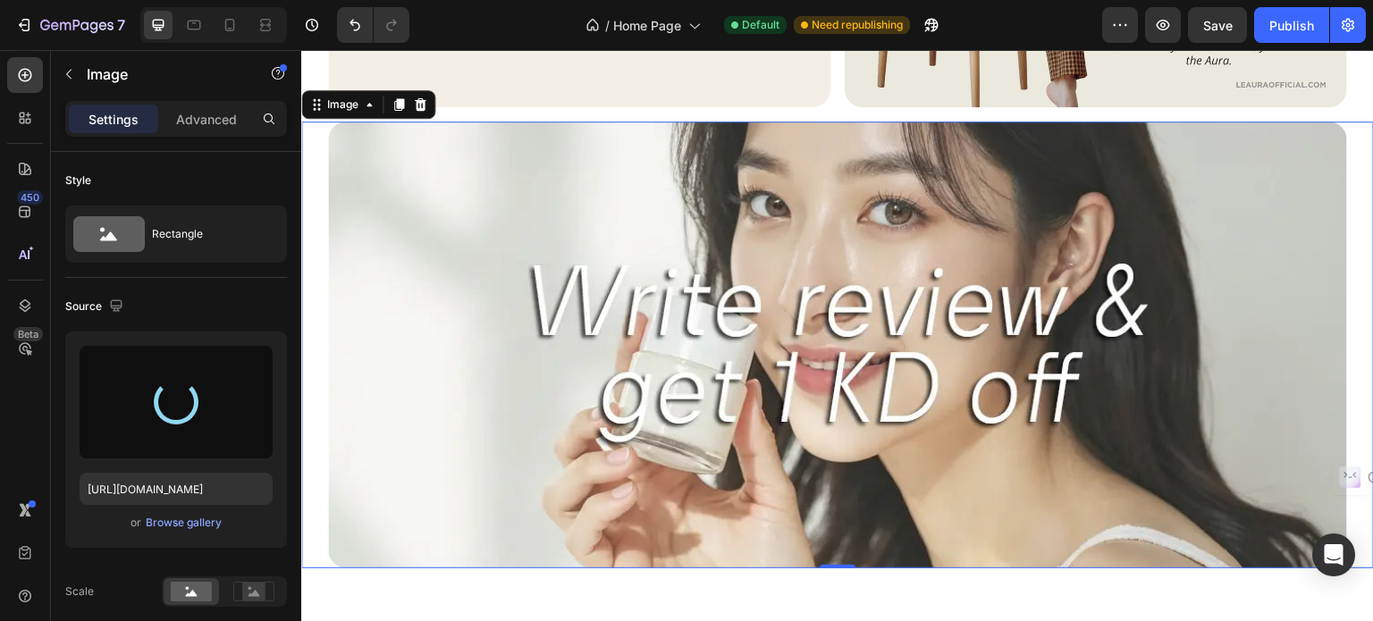
type input "[URL][DOMAIN_NAME]"
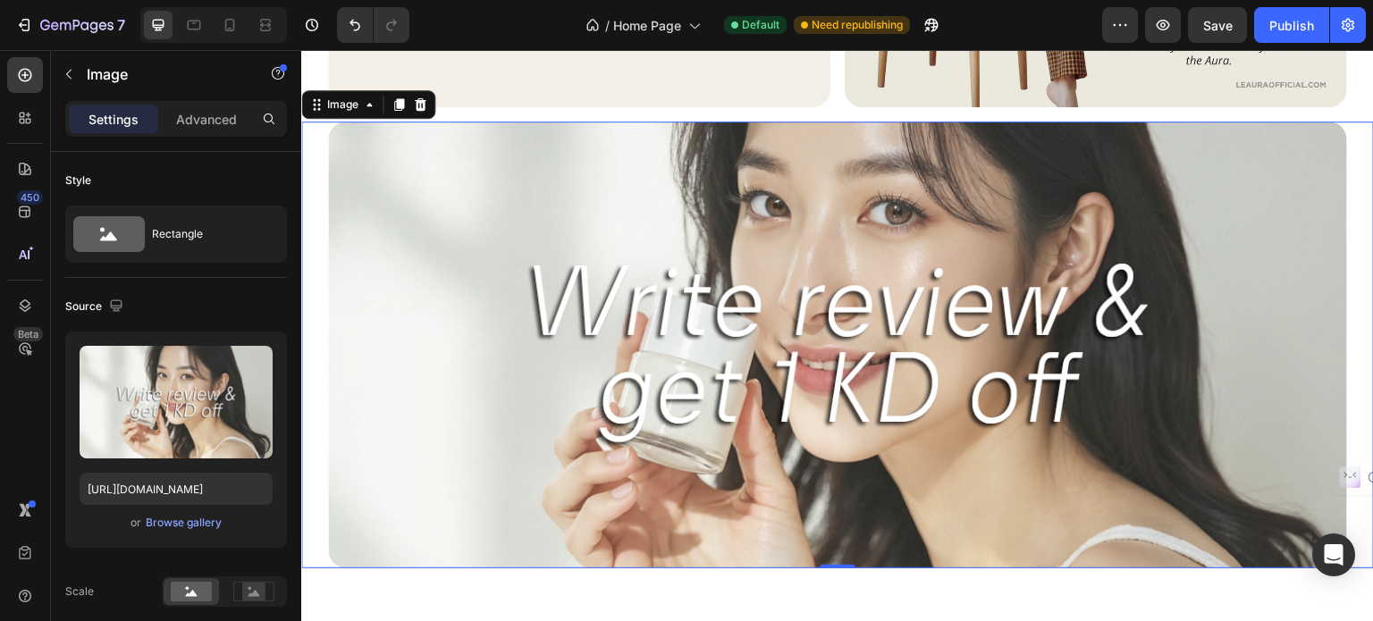
scroll to position [1515, 0]
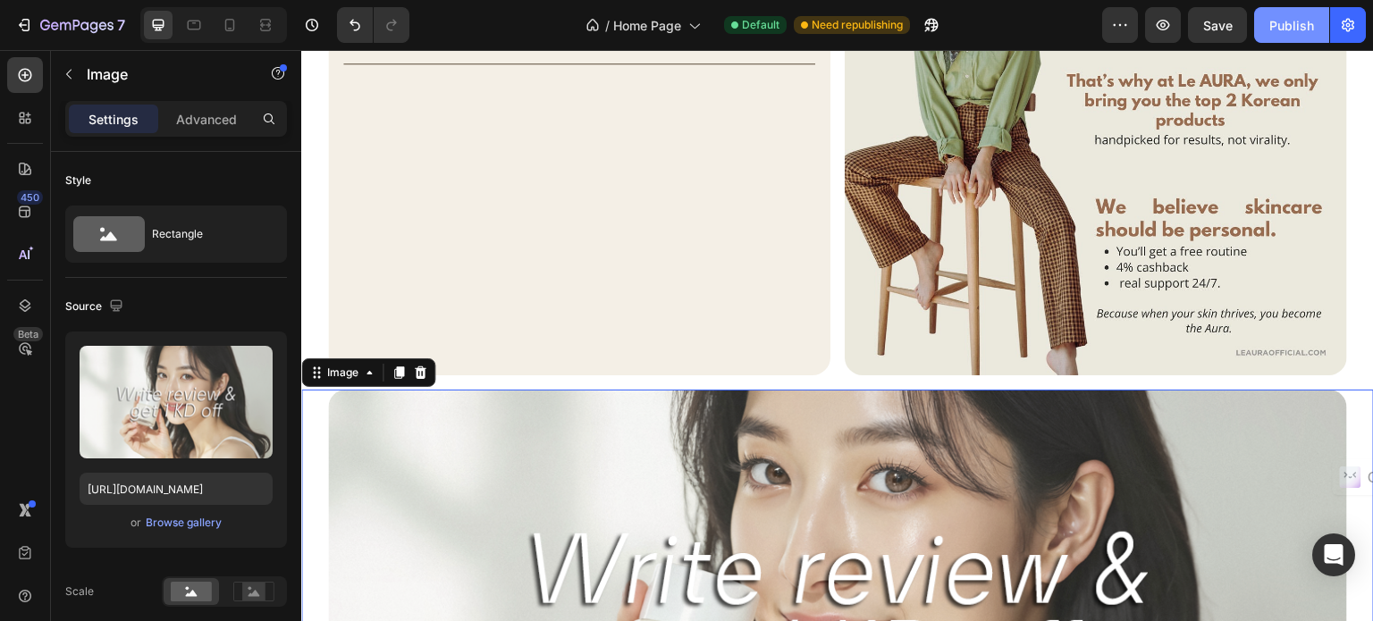
click at [1291, 19] on div "Publish" at bounding box center [1291, 25] width 45 height 19
